Goal: Information Seeking & Learning: Learn about a topic

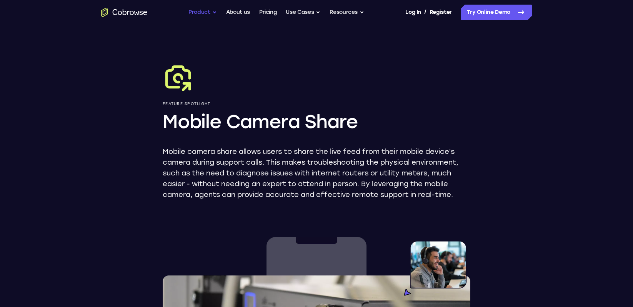
click at [205, 13] on button "Product" at bounding box center [202, 12] width 28 height 15
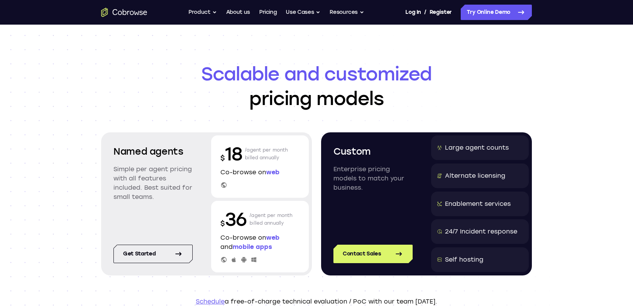
drag, startPoint x: 201, startPoint y: 118, endPoint x: 294, endPoint y: 173, distance: 108.5
click at [294, 173] on header "Scalable and customized pricing models Named agents Simple per agent pricing wi…" at bounding box center [316, 184] width 492 height 318
click at [294, 173] on p "Co-browse on web" at bounding box center [259, 172] width 79 height 9
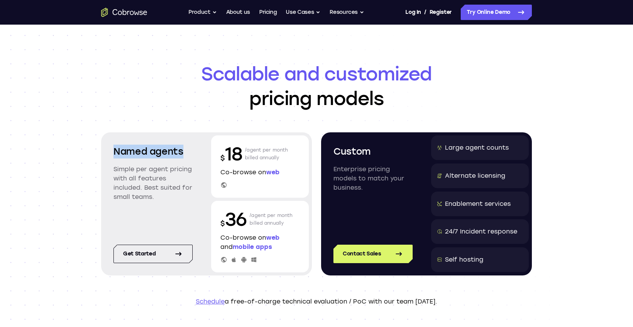
drag, startPoint x: 186, startPoint y: 152, endPoint x: 111, endPoint y: 152, distance: 75.7
click at [111, 152] on div "Named agents Simple per agent pricing with all features included. Best suited f…" at bounding box center [153, 178] width 98 height 87
click at [150, 62] on span "Scalable and customized" at bounding box center [316, 74] width 431 height 25
